Goal: Information Seeking & Learning: Learn about a topic

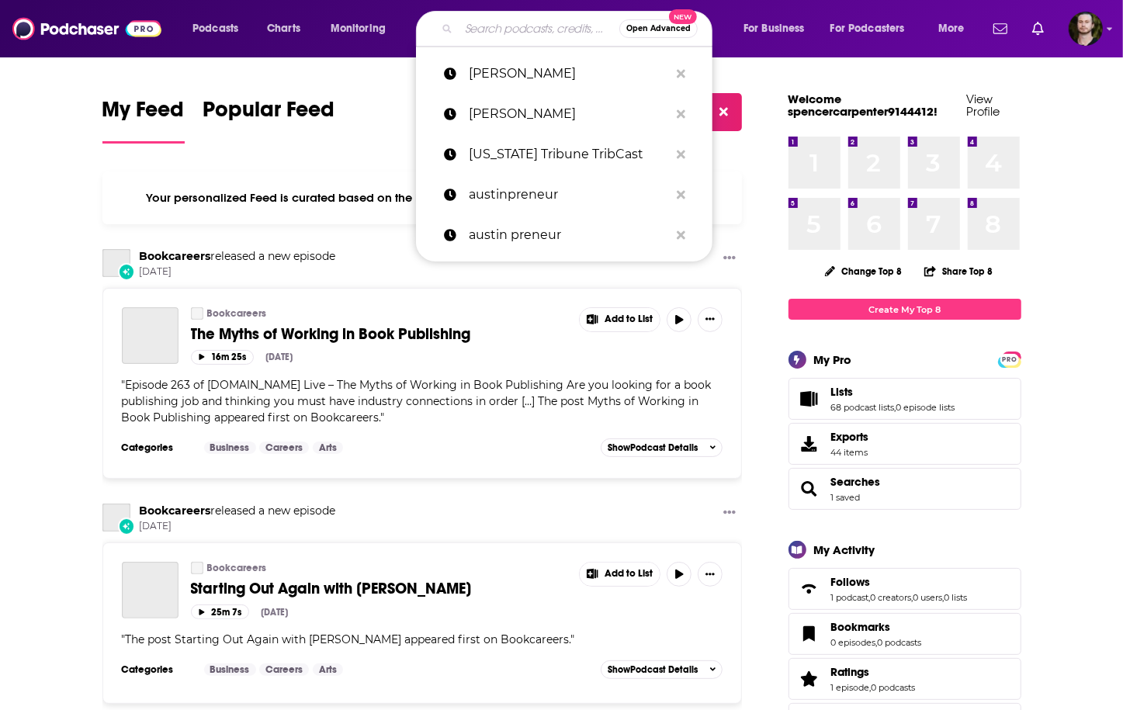
click at [487, 29] on input "Search podcasts, credits, & more..." at bounding box center [539, 28] width 161 height 25
paste input "Internet Marketing Podcast"
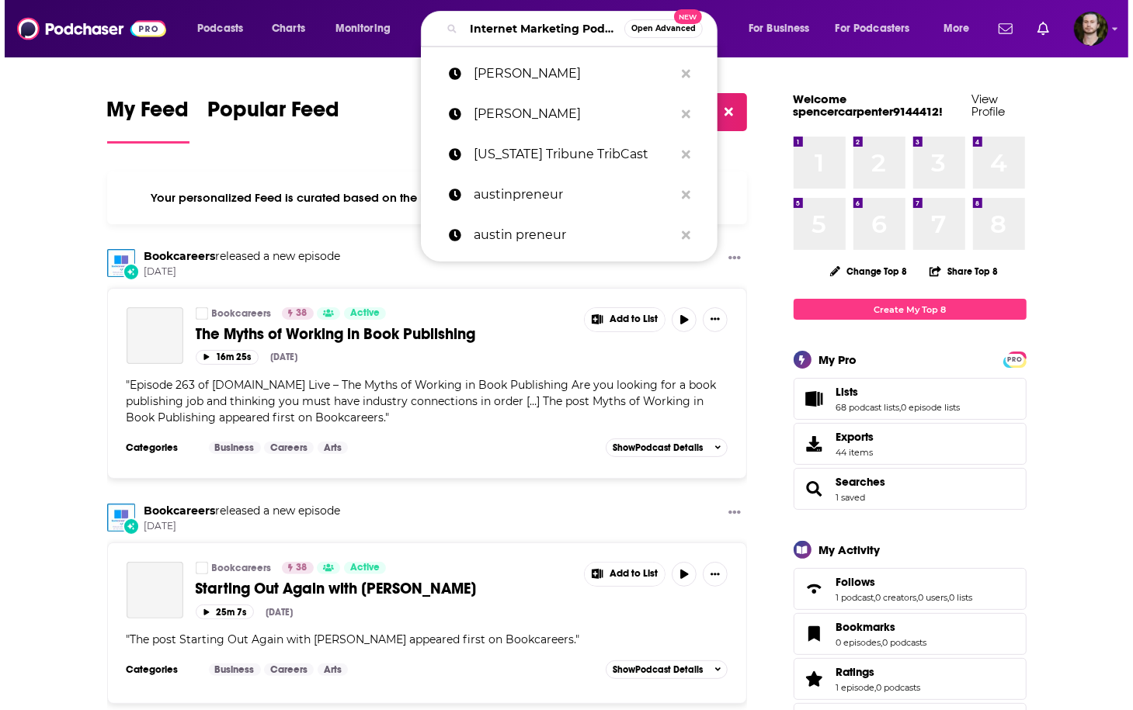
scroll to position [0, 44]
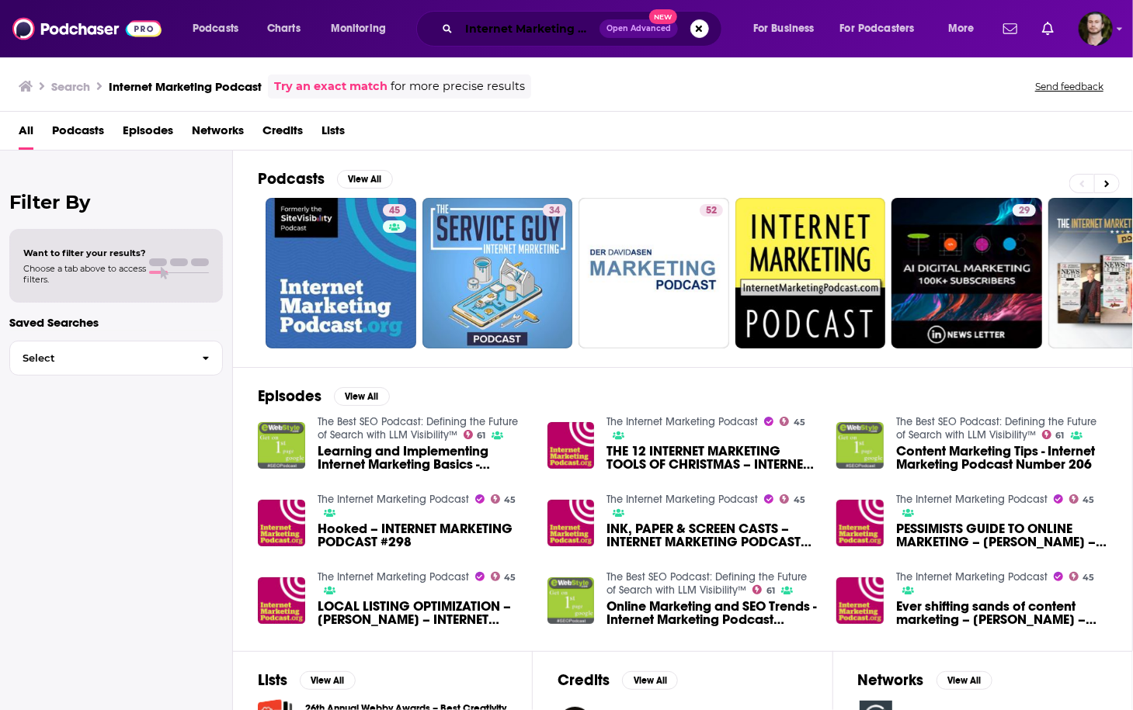
click at [592, 32] on input "Internet Marketing Podcast" at bounding box center [529, 28] width 141 height 25
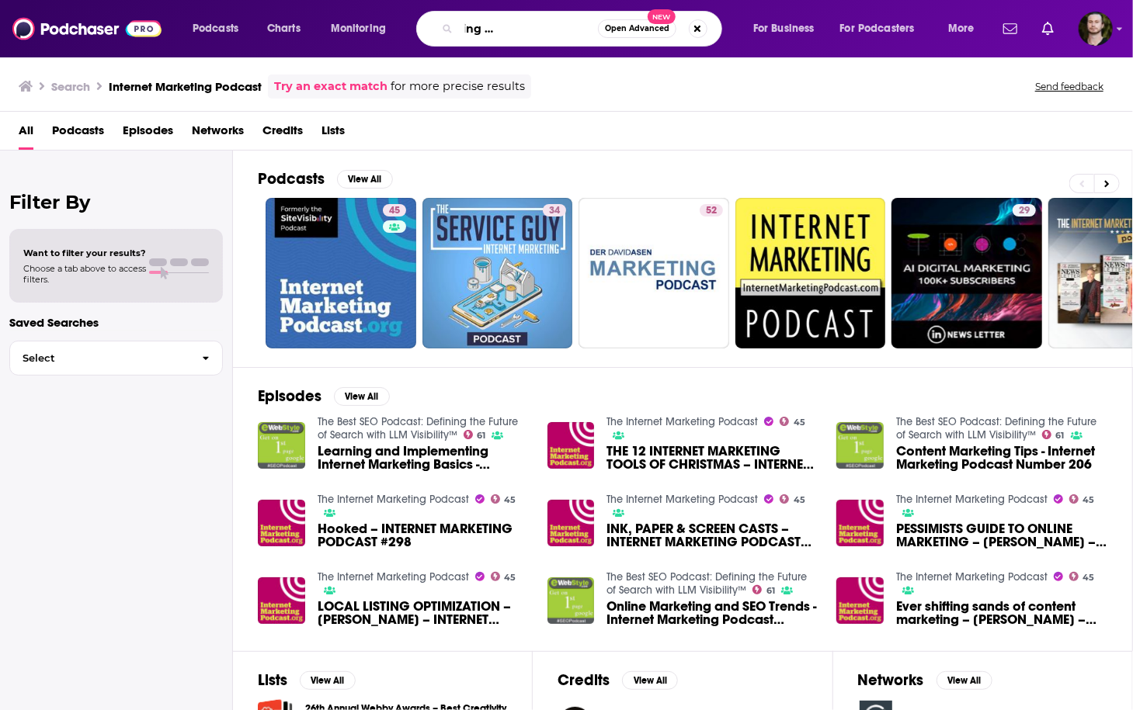
scroll to position [0, 99]
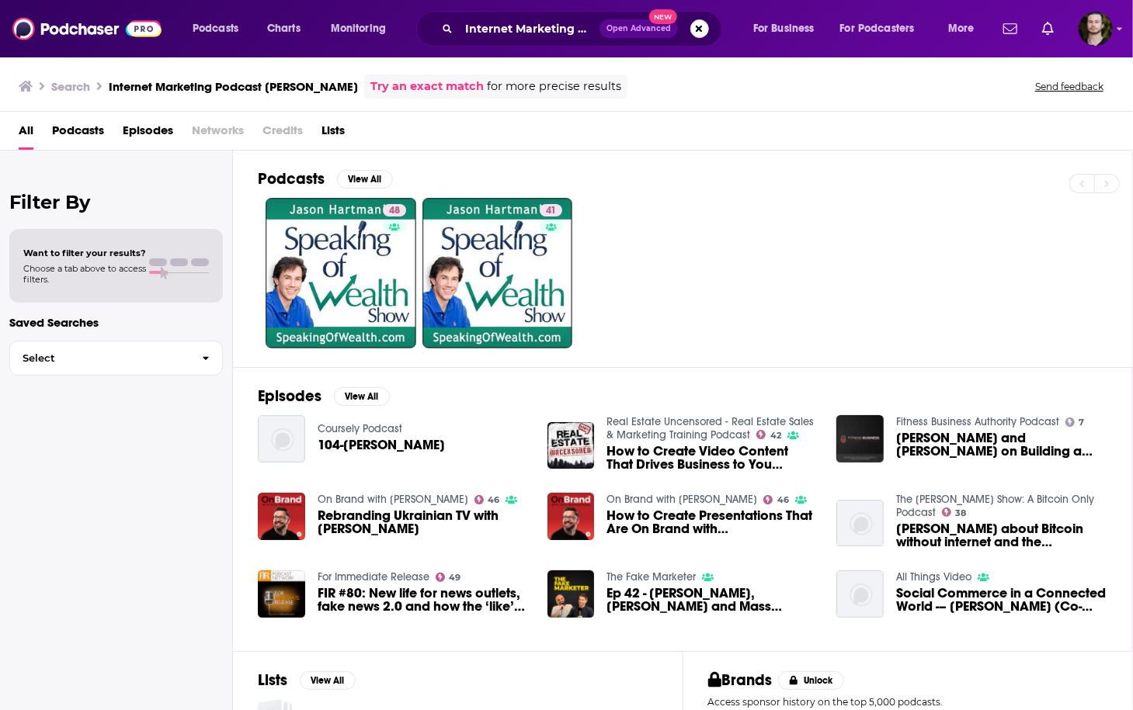
click at [87, 136] on span "Podcasts" at bounding box center [78, 134] width 52 height 32
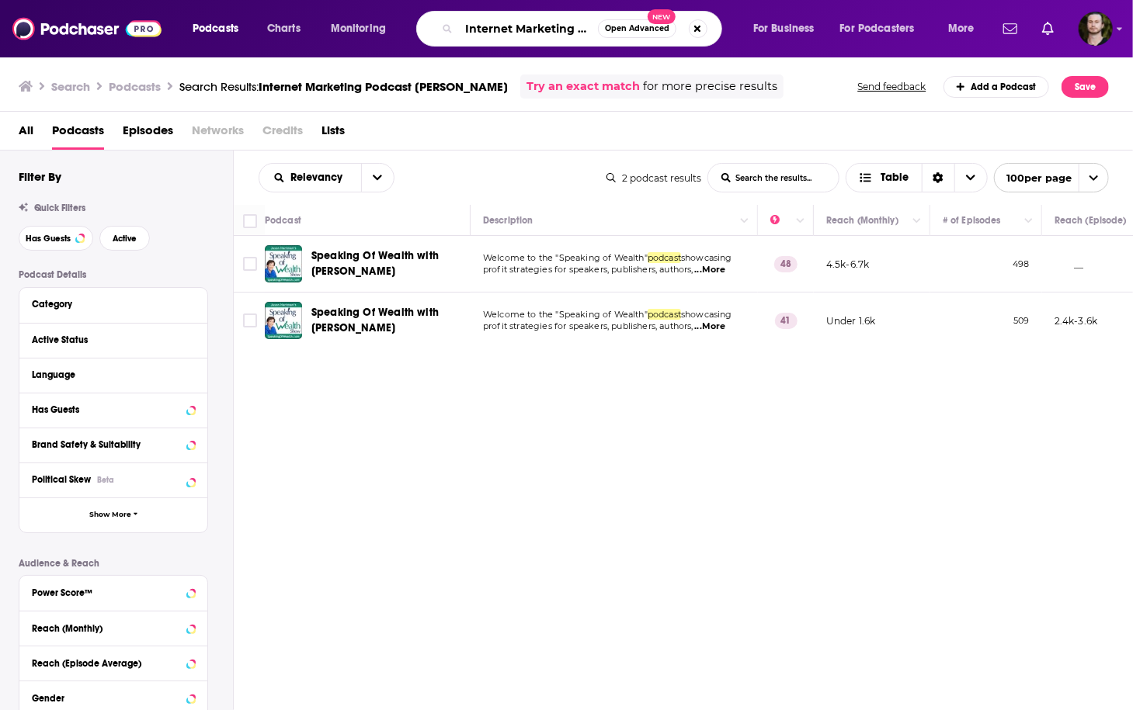
click at [567, 31] on input "Internet Marketing Podcast [PERSON_NAME]" at bounding box center [528, 28] width 139 height 25
type input "Internet Marketing Podcast"
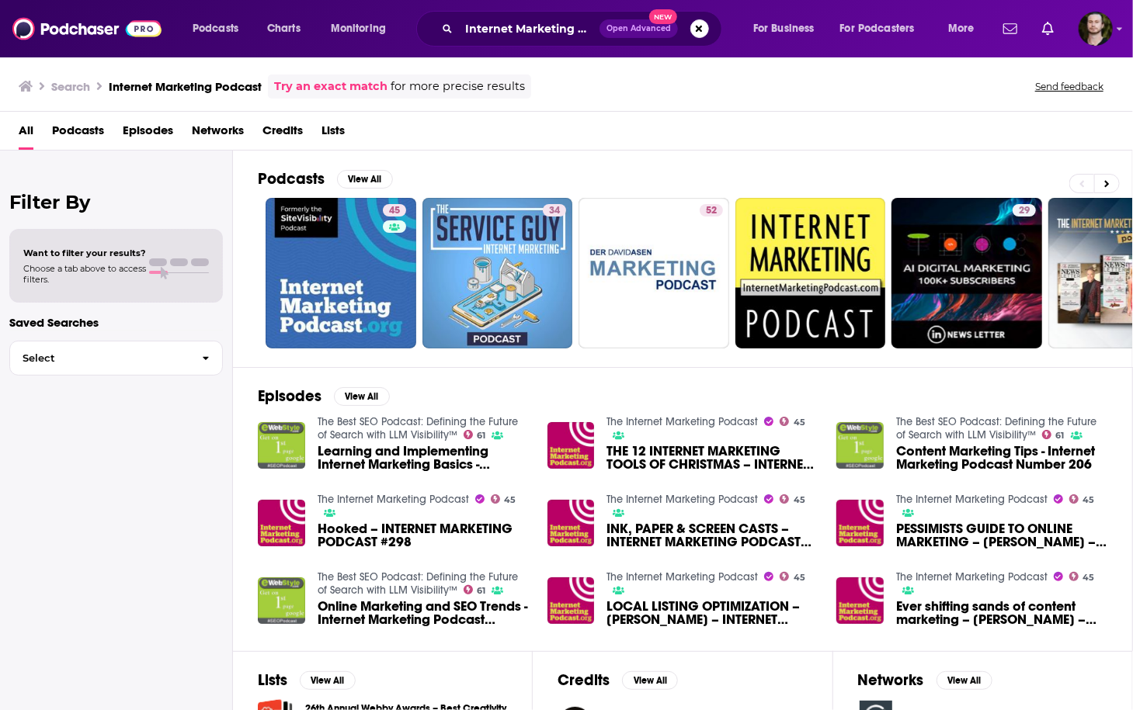
click at [61, 132] on span "Podcasts" at bounding box center [78, 134] width 52 height 32
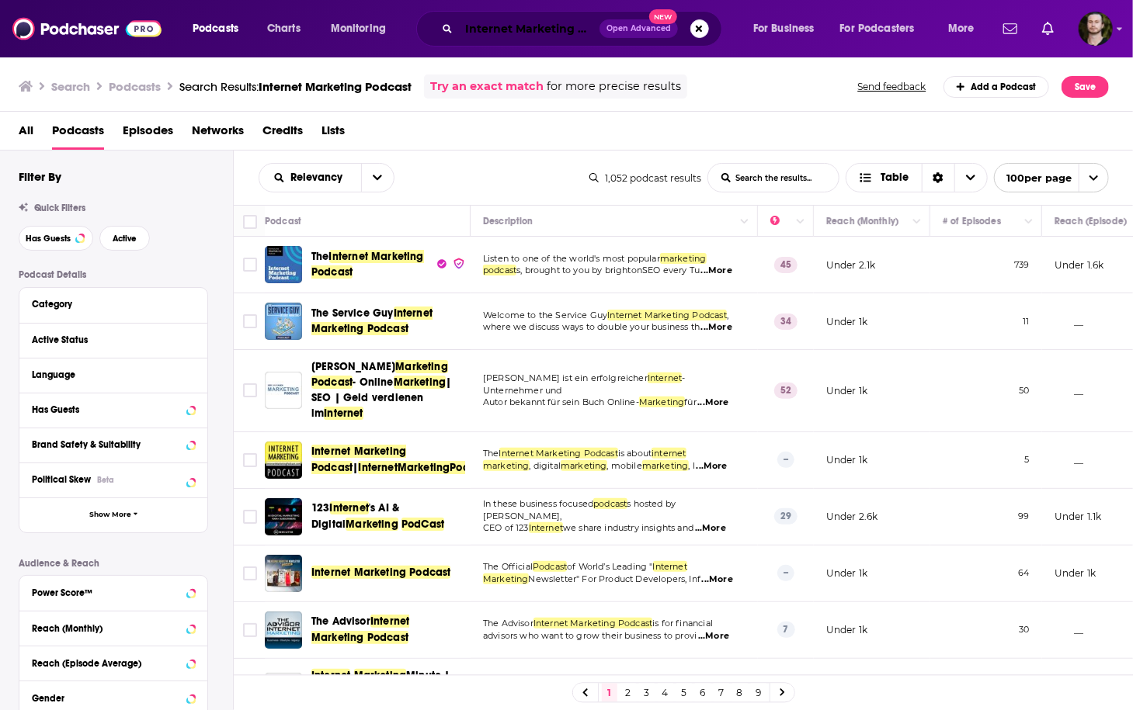
click at [556, 29] on input "Internet Marketing Podcast" at bounding box center [529, 28] width 141 height 25
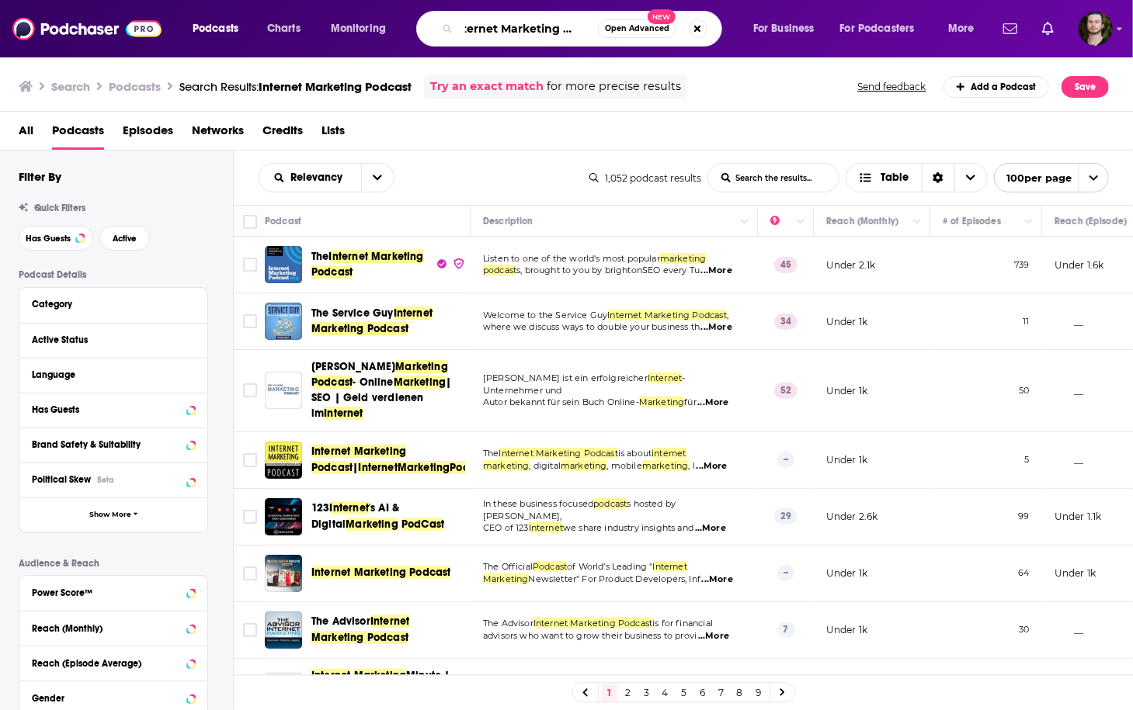
scroll to position [0, 32]
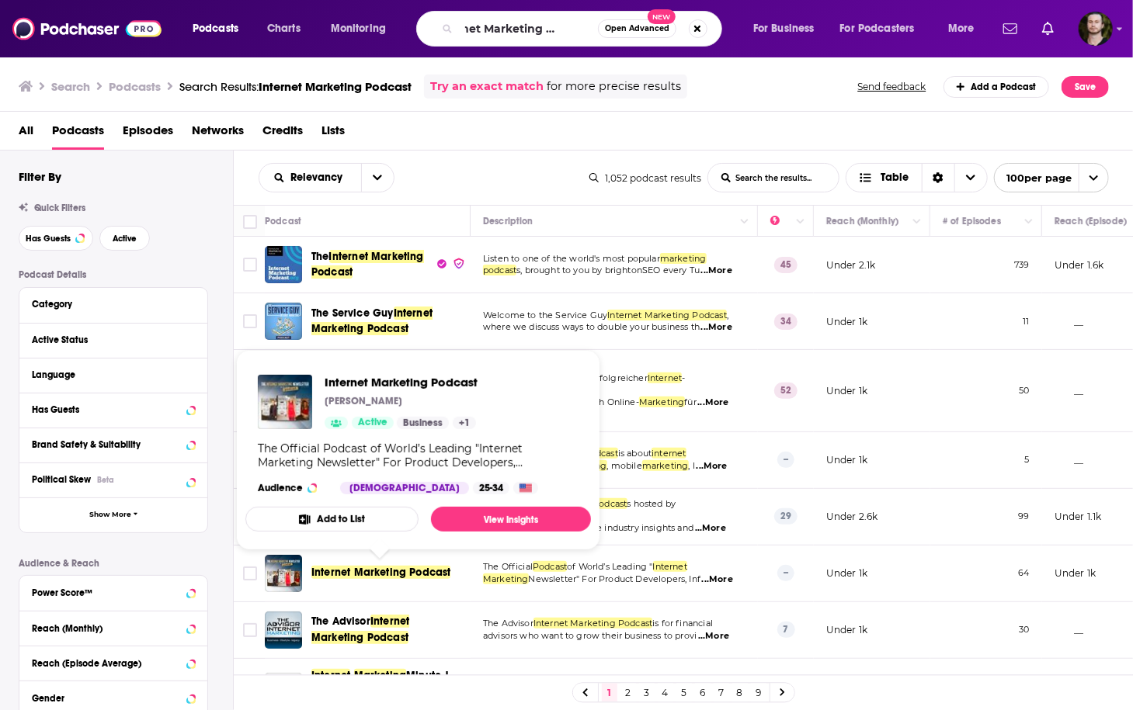
click at [415, 572] on span "Internet Marketing Podcast" at bounding box center [380, 572] width 139 height 13
